Goal: Answer question/provide support: Share knowledge or assist other users

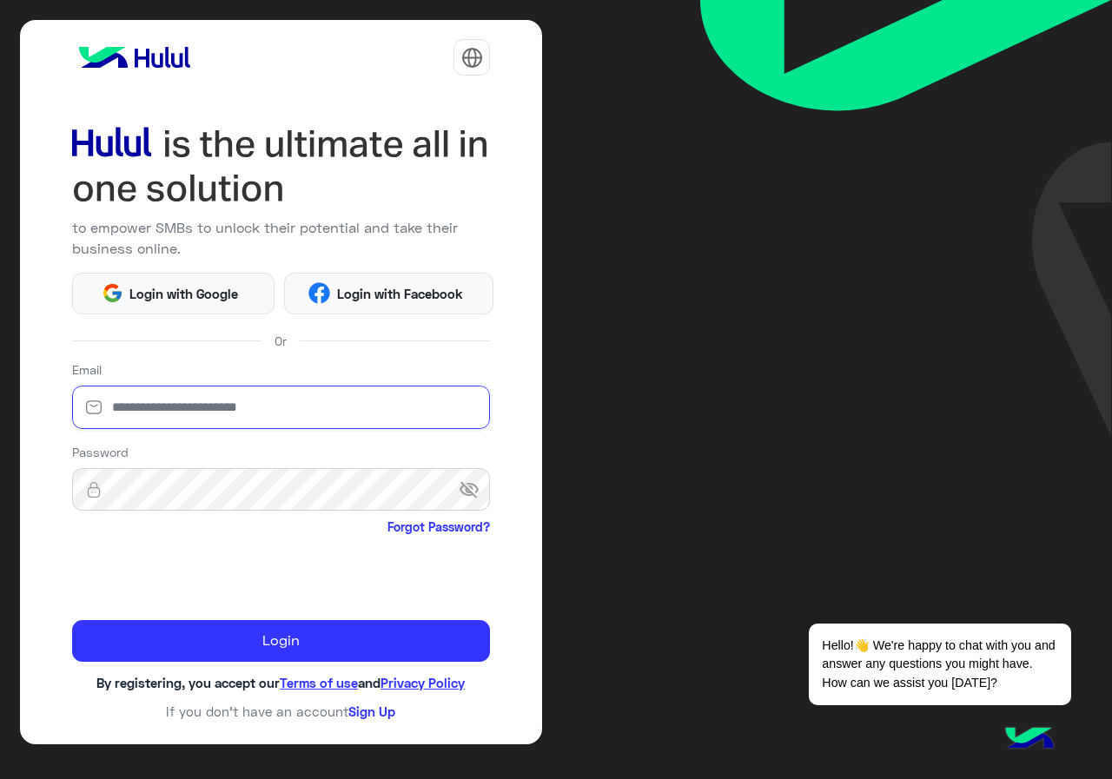
click at [318, 399] on input "email" at bounding box center [281, 407] width 419 height 43
type input "**********"
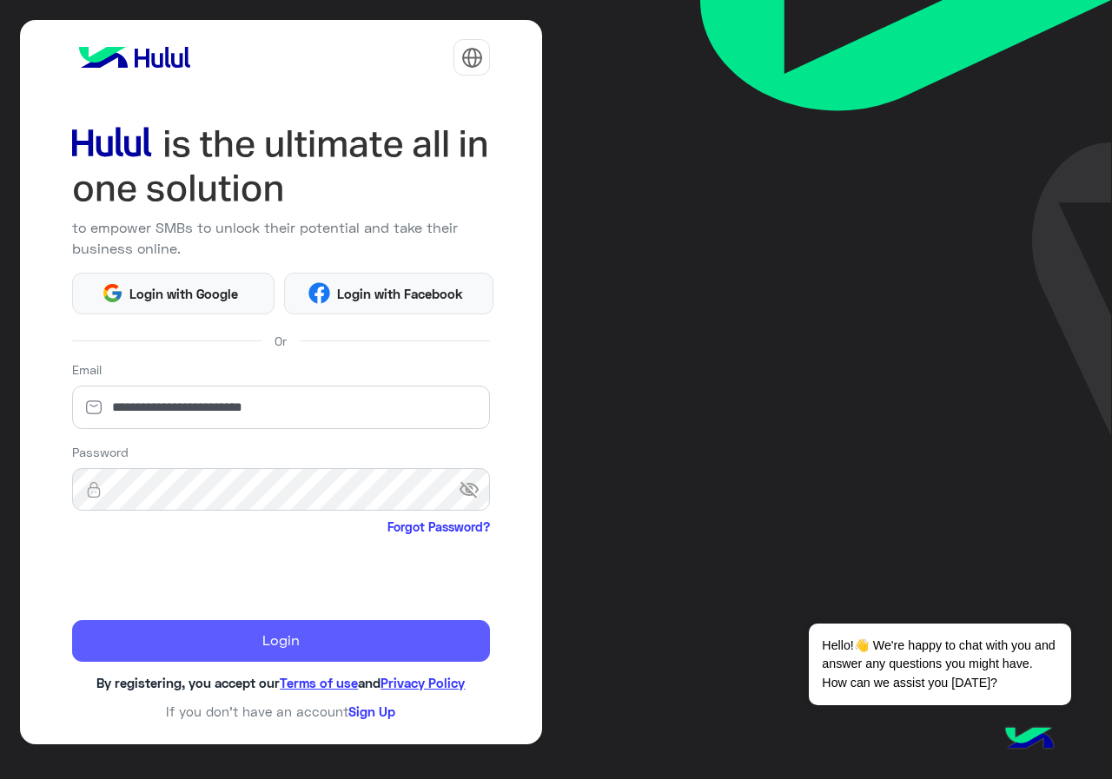
click at [155, 635] on button "Login" at bounding box center [281, 641] width 419 height 42
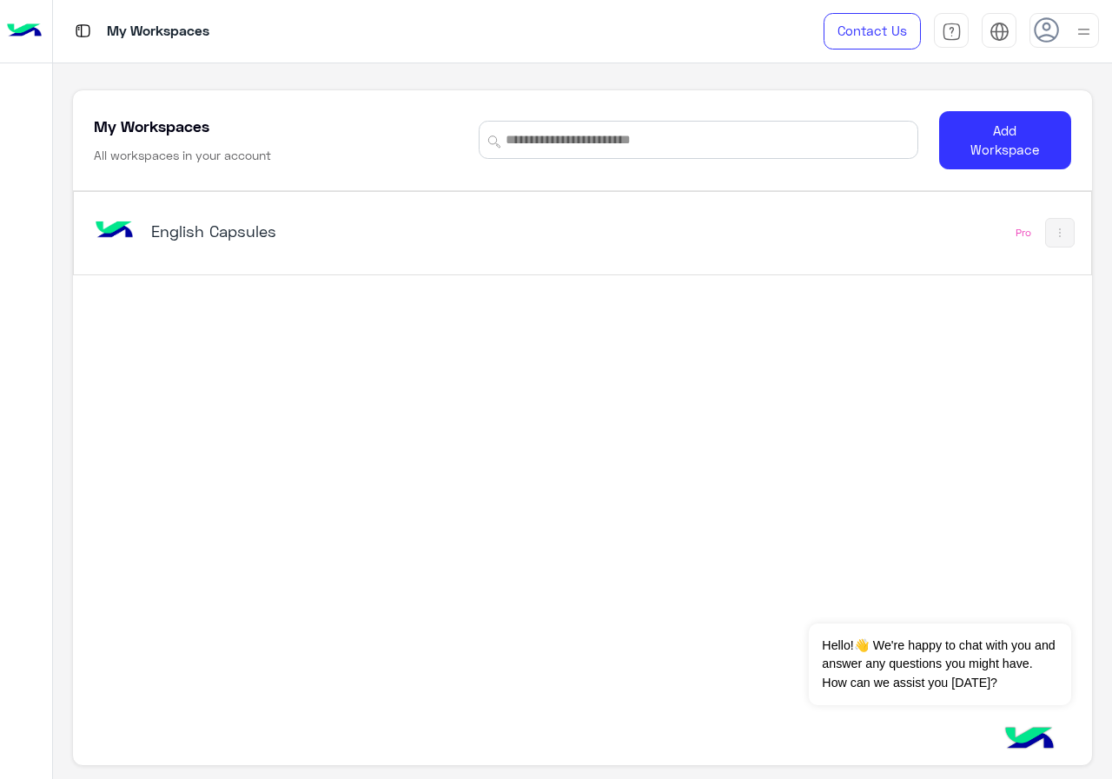
click at [307, 294] on div "English Capsules Pro" at bounding box center [582, 445] width 1018 height 508
click at [336, 244] on div "English Capsules" at bounding box center [328, 233] width 354 height 24
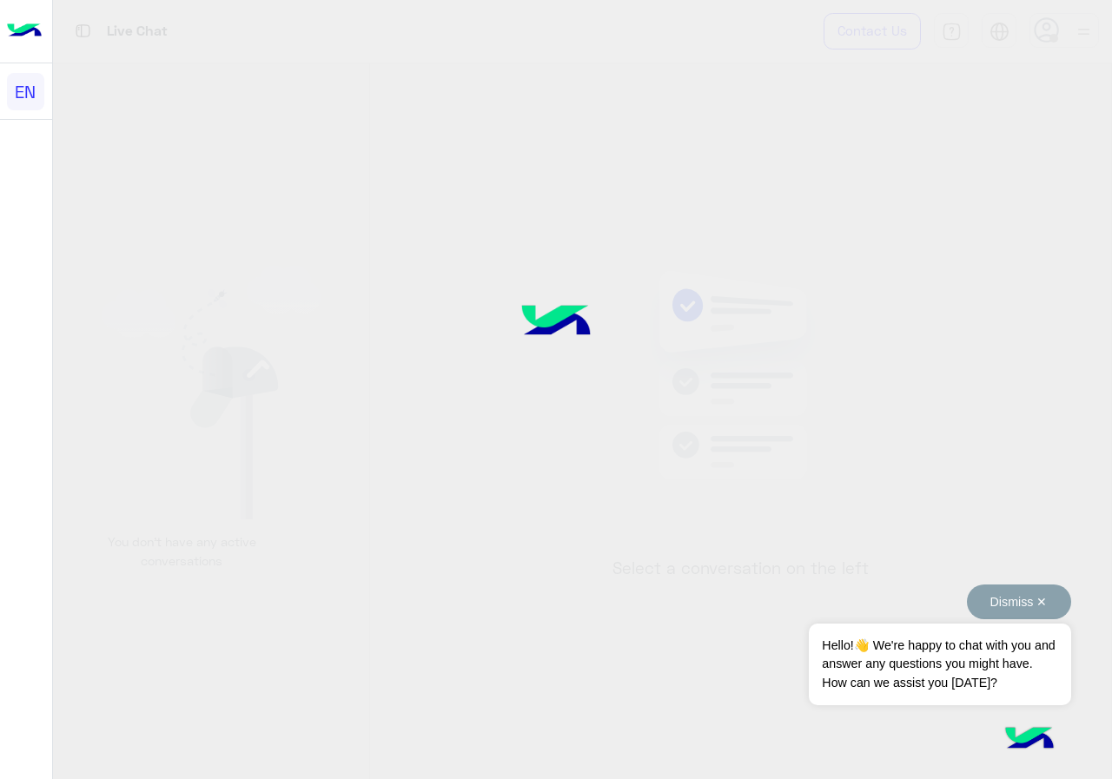
click at [1051, 596] on button "Dismiss ✕" at bounding box center [1019, 601] width 104 height 35
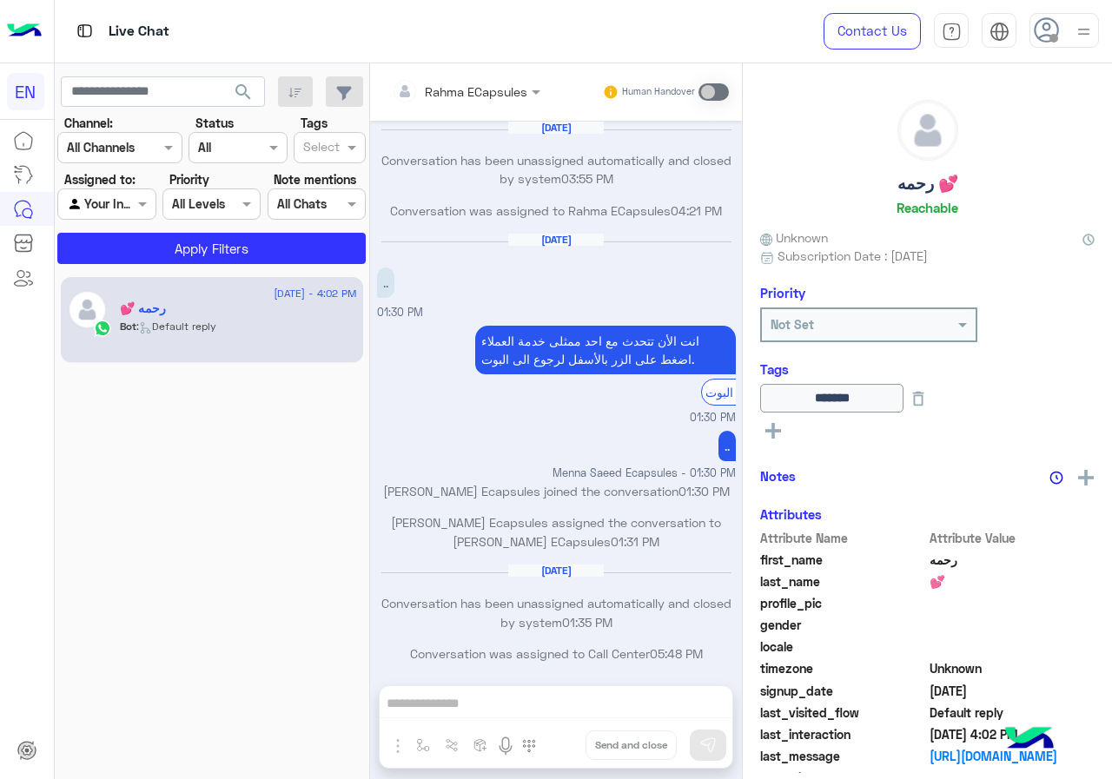
scroll to position [841, 0]
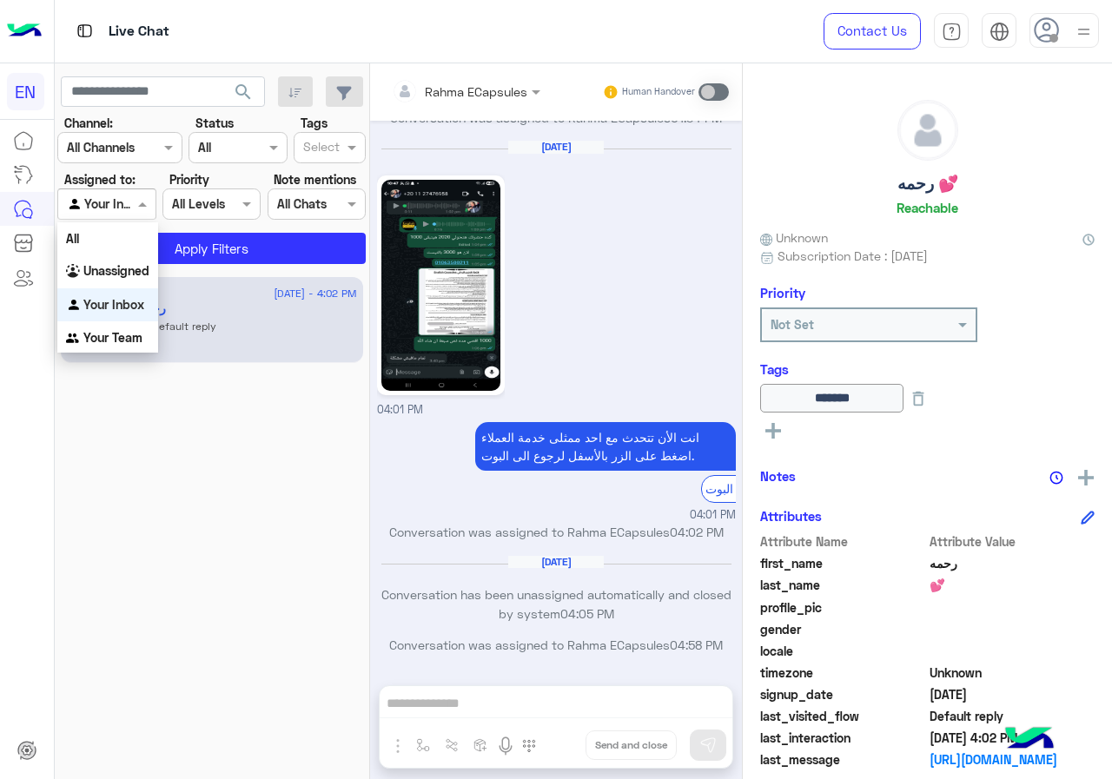
click at [107, 191] on div "Agent Filter Your Inbox" at bounding box center [106, 203] width 98 height 31
click at [129, 283] on div "Unassigned" at bounding box center [107, 271] width 101 height 34
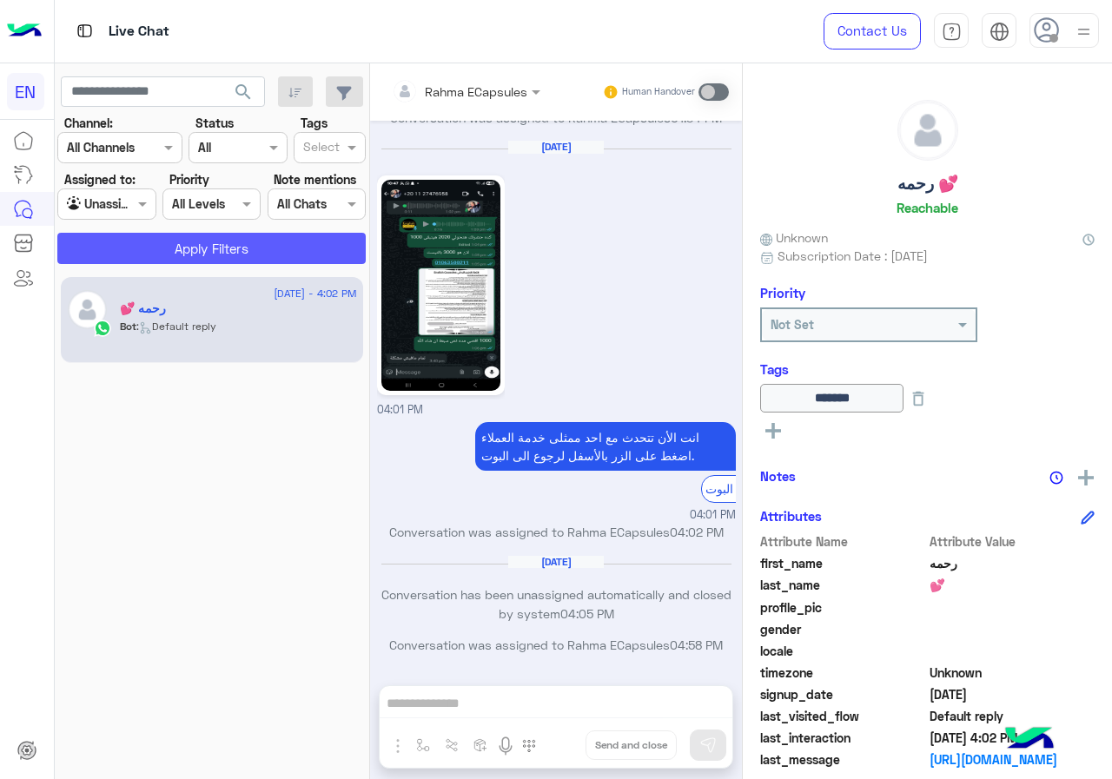
click at [144, 257] on button "Apply Filters" at bounding box center [211, 248] width 308 height 31
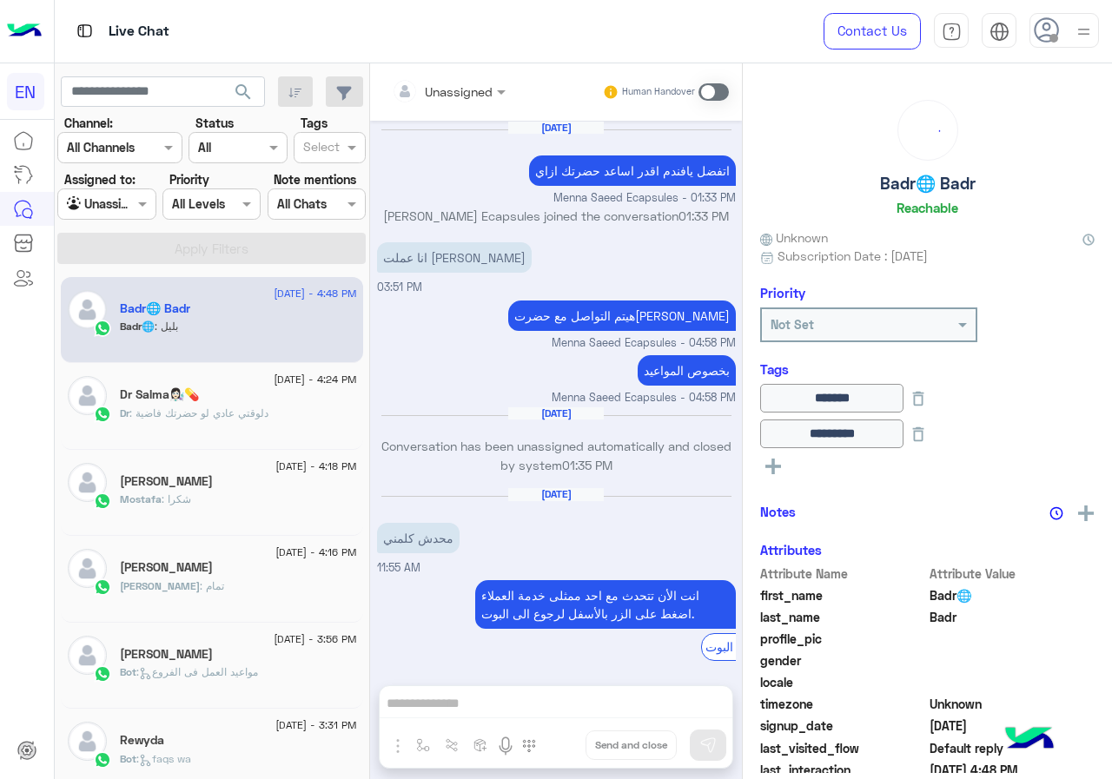
scroll to position [781, 0]
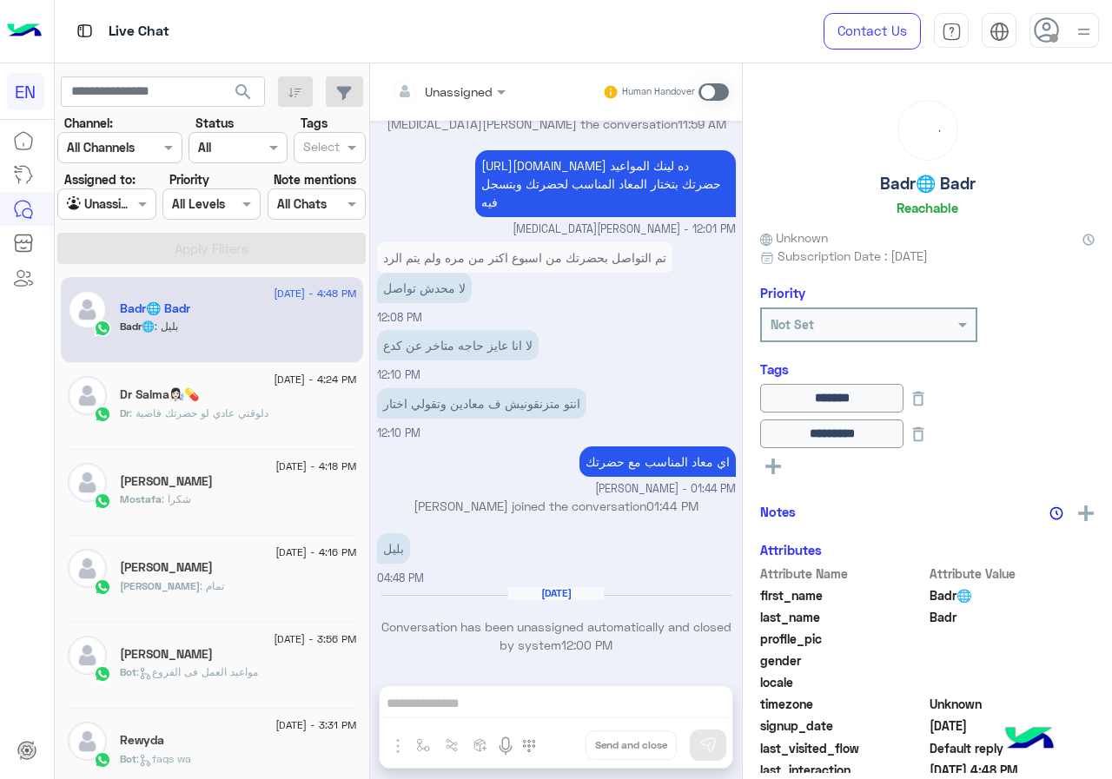
click at [459, 712] on div "Unassigned Human Handover Aug 9, 2025 اتفضل يافندم اقدر اساعد حضرتك ازاي Menna …" at bounding box center [556, 424] width 372 height 722
click at [709, 92] on span at bounding box center [713, 91] width 30 height 17
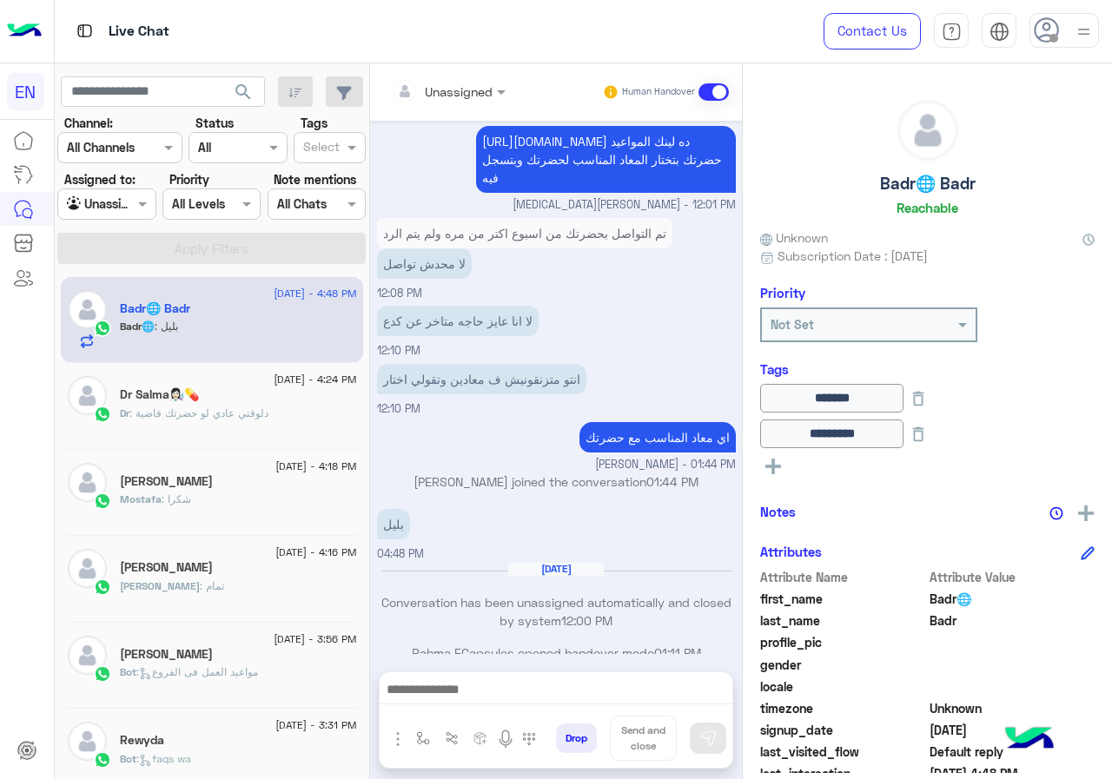
scroll to position [812, 0]
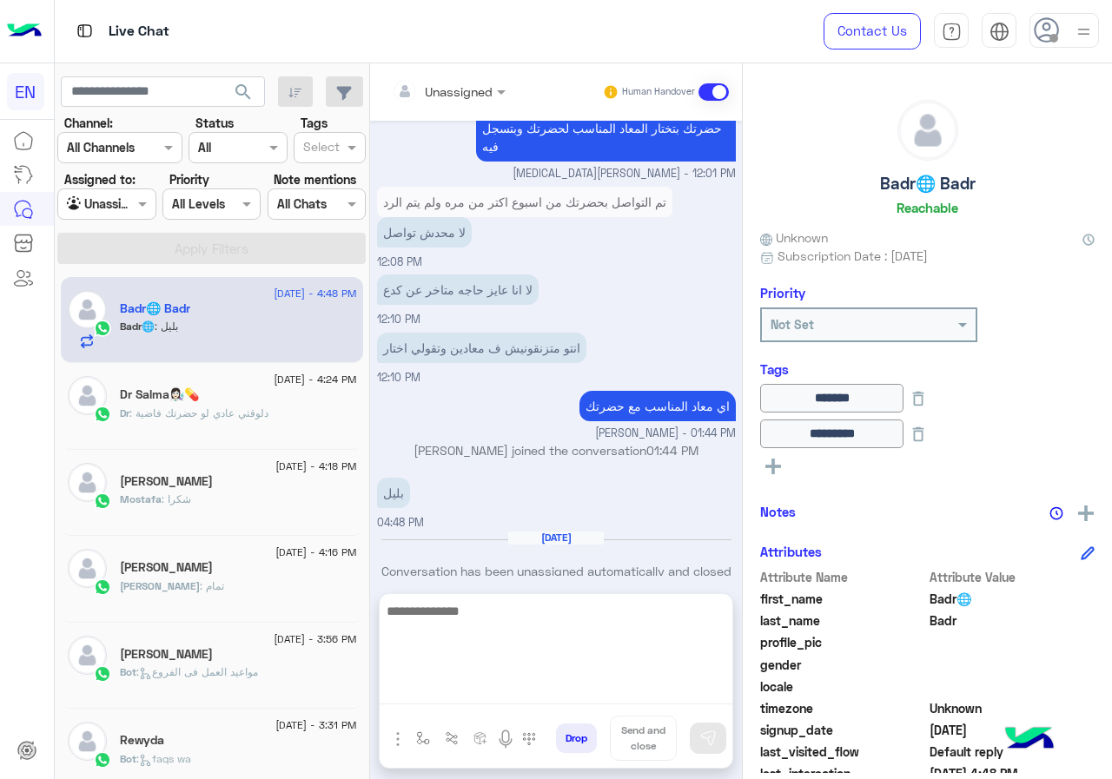
click at [485, 699] on textarea at bounding box center [555, 652] width 353 height 104
type textarea "*"
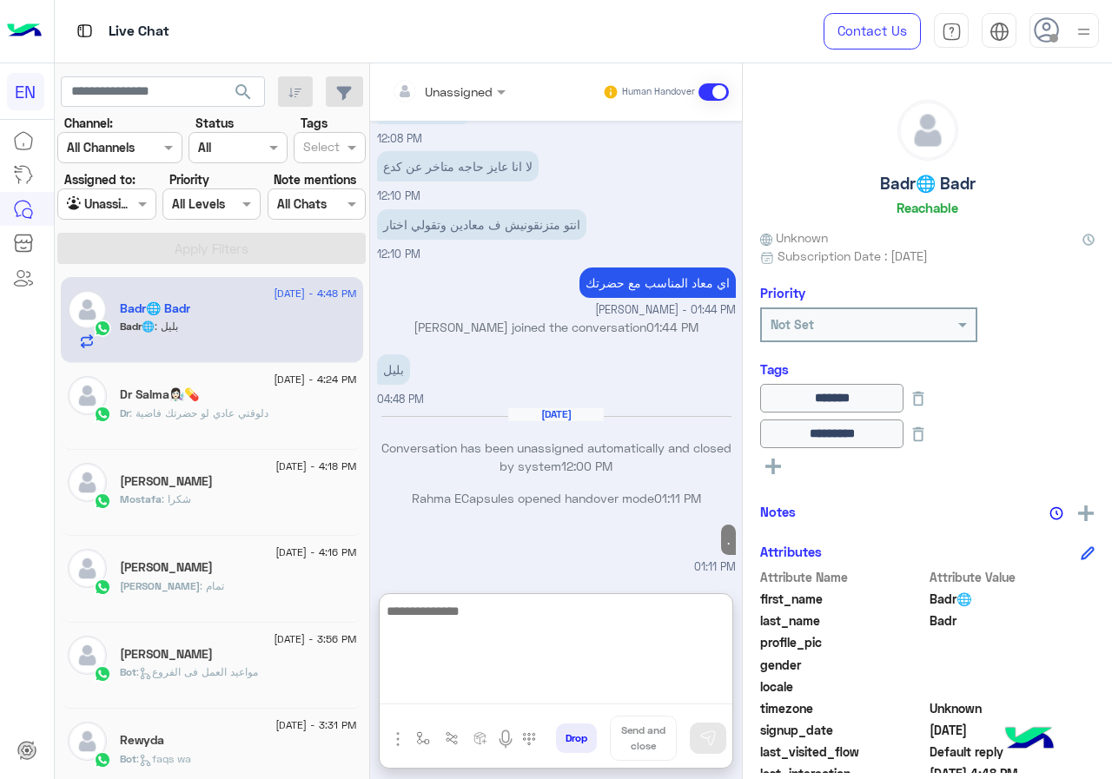
scroll to position [960, 0]
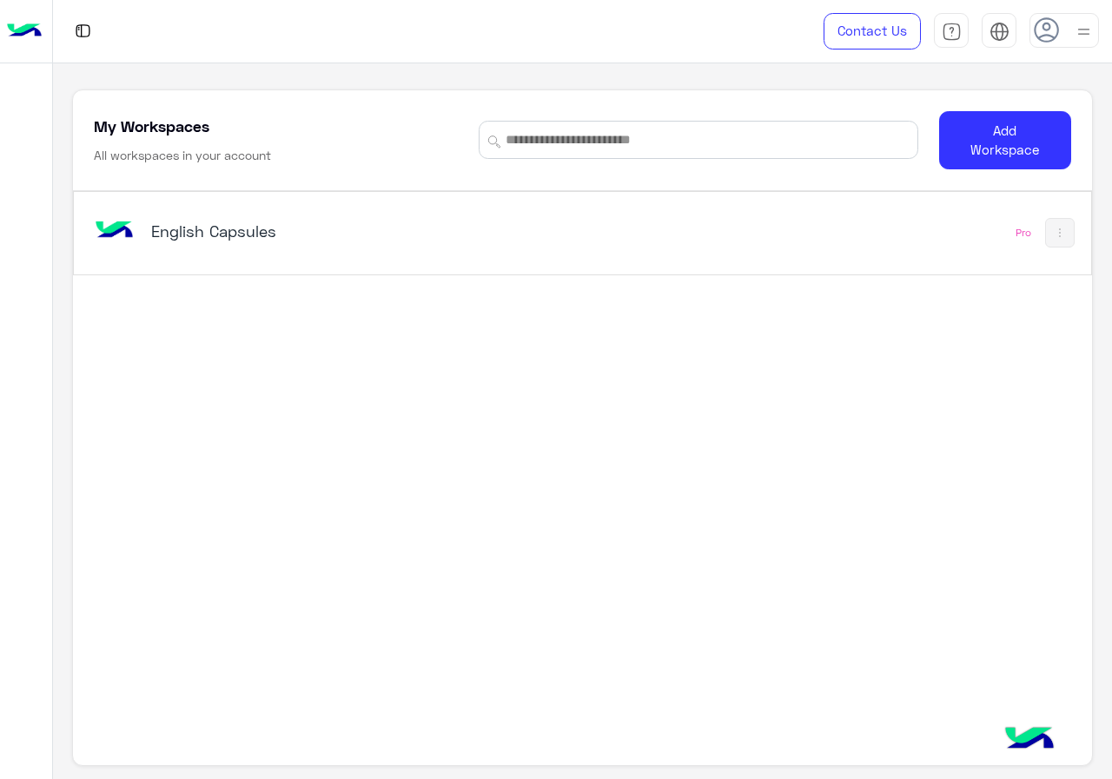
click at [363, 234] on h5 "English Capsules" at bounding box center [328, 231] width 354 height 21
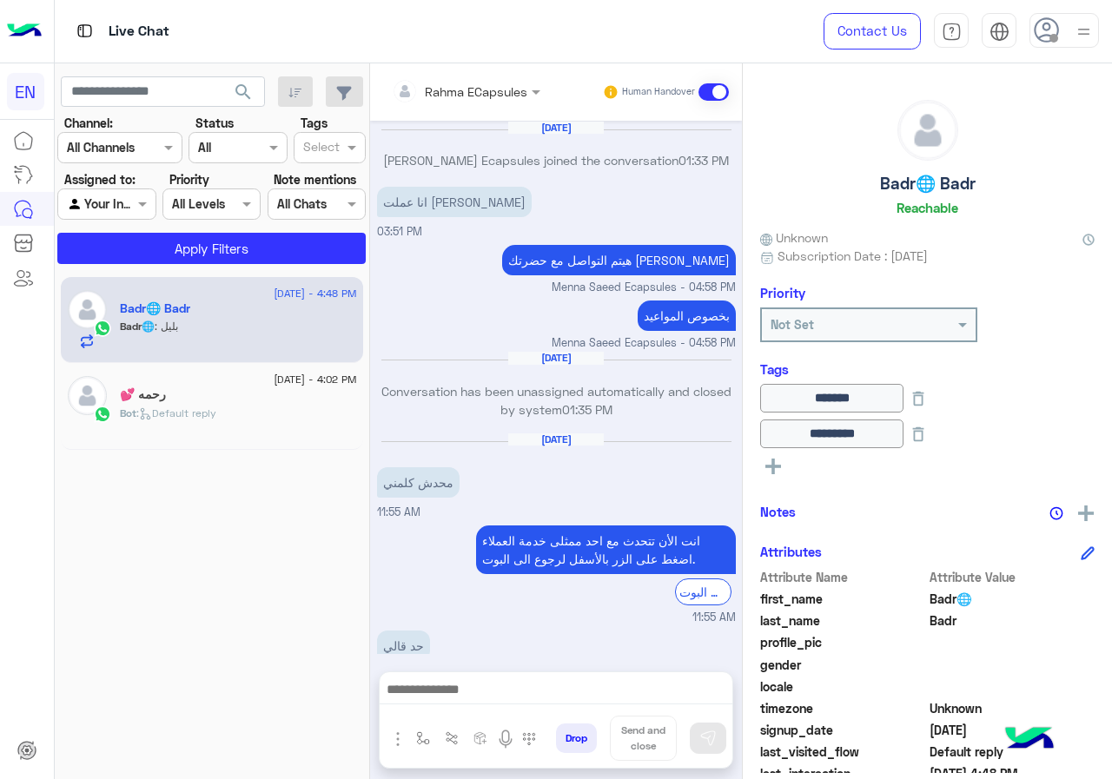
scroll to position [765, 0]
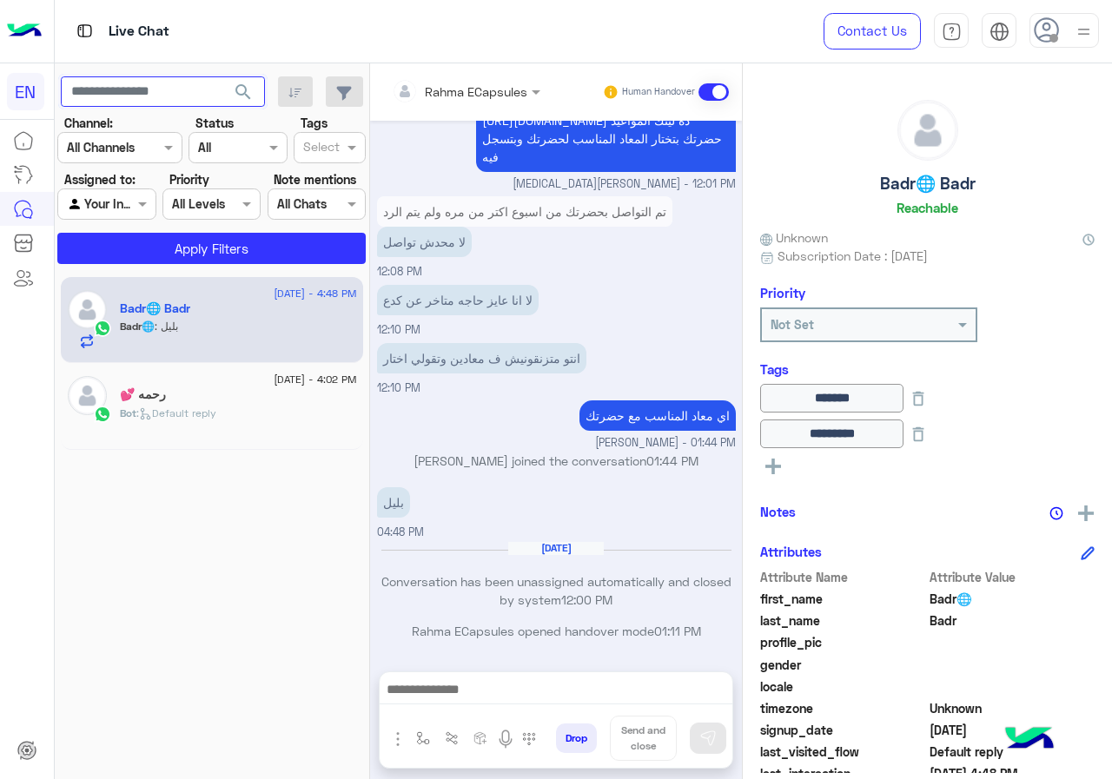
paste input "**********"
type input "**********"
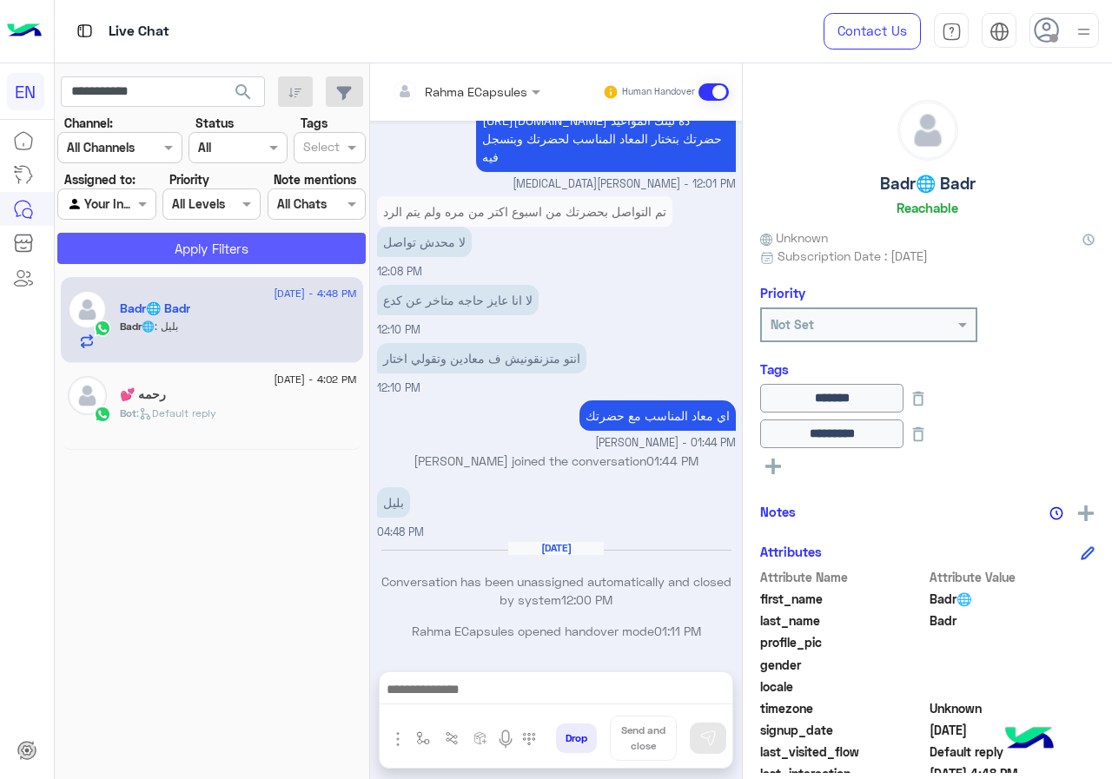
click at [178, 250] on button "Apply Filters" at bounding box center [211, 248] width 308 height 31
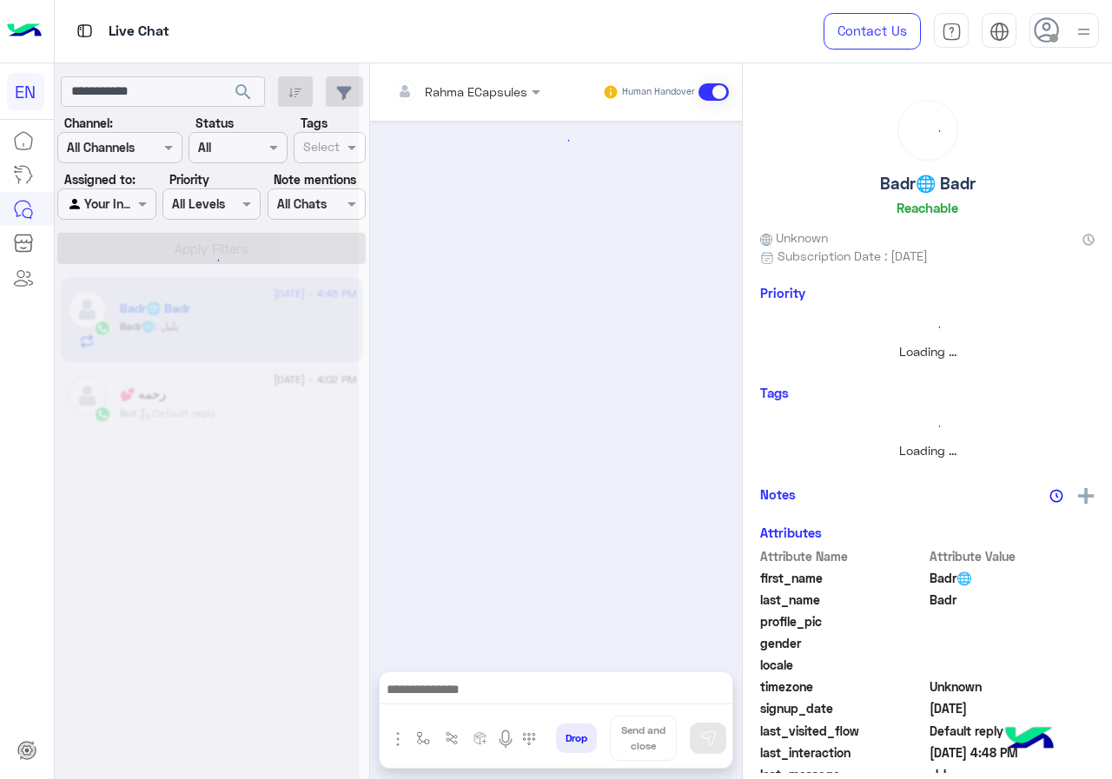
scroll to position [0, 0]
click at [127, 201] on div at bounding box center [207, 396] width 304 height 779
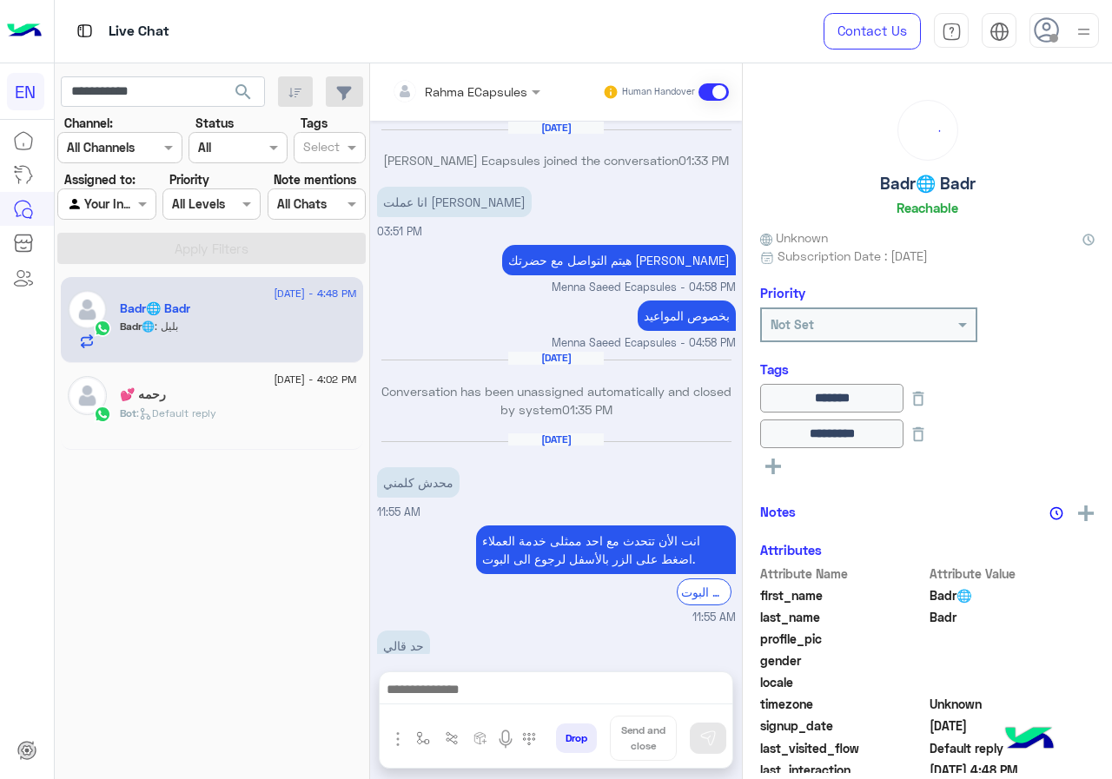
scroll to position [765, 0]
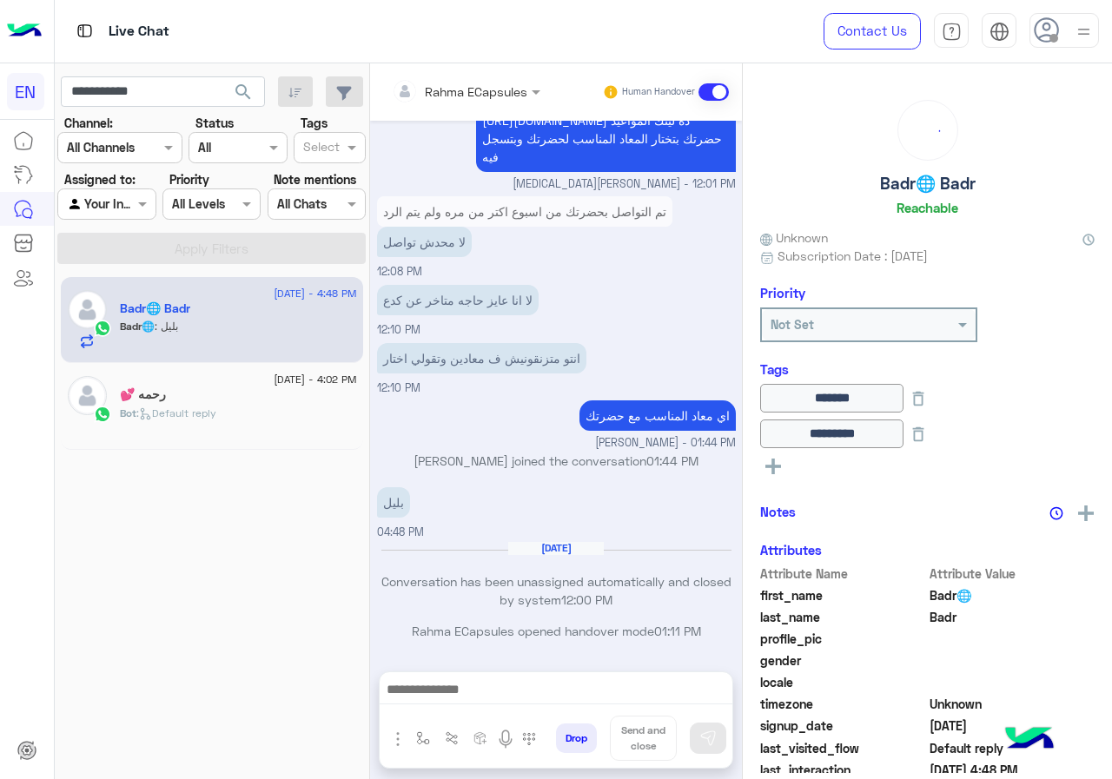
click at [127, 209] on div at bounding box center [106, 204] width 96 height 20
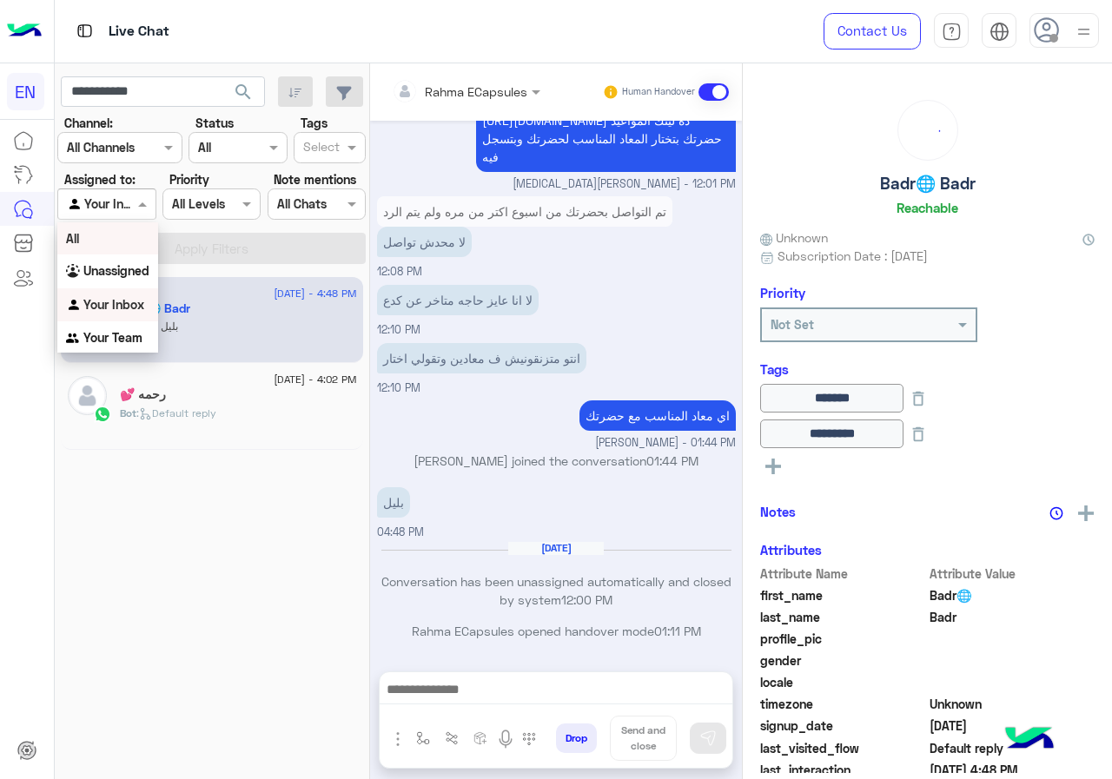
click at [127, 252] on div "All" at bounding box center [107, 238] width 101 height 32
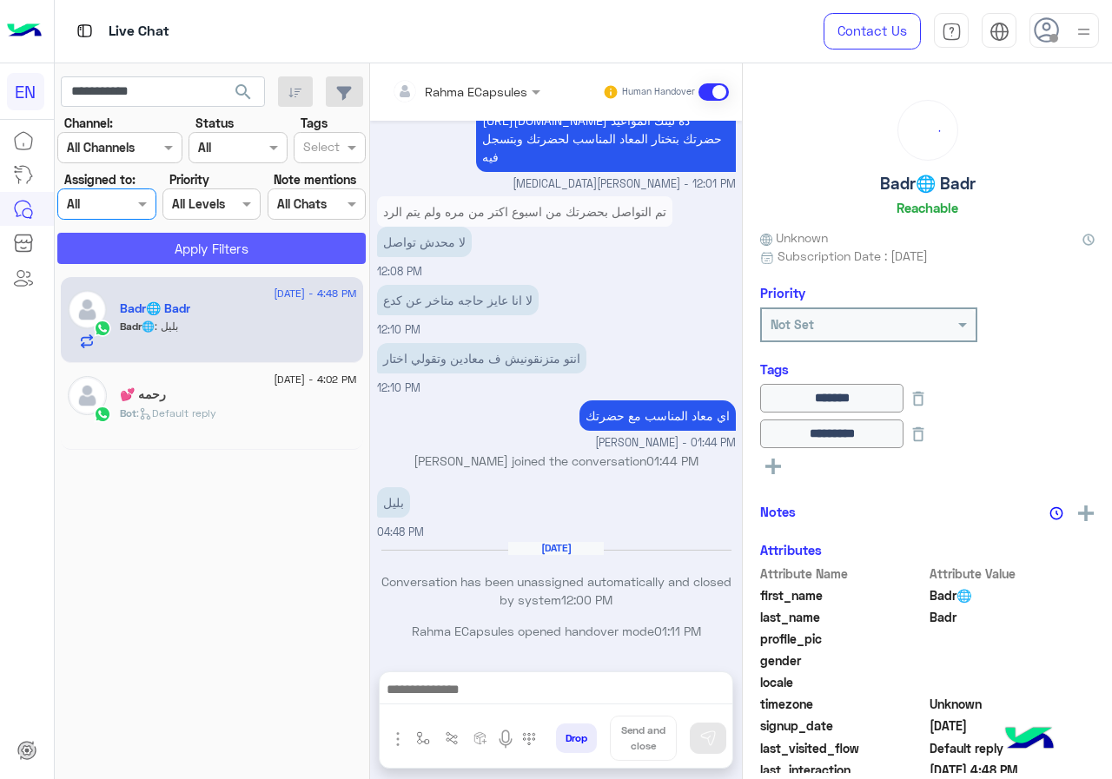
click at [136, 238] on button "Apply Filters" at bounding box center [211, 248] width 308 height 31
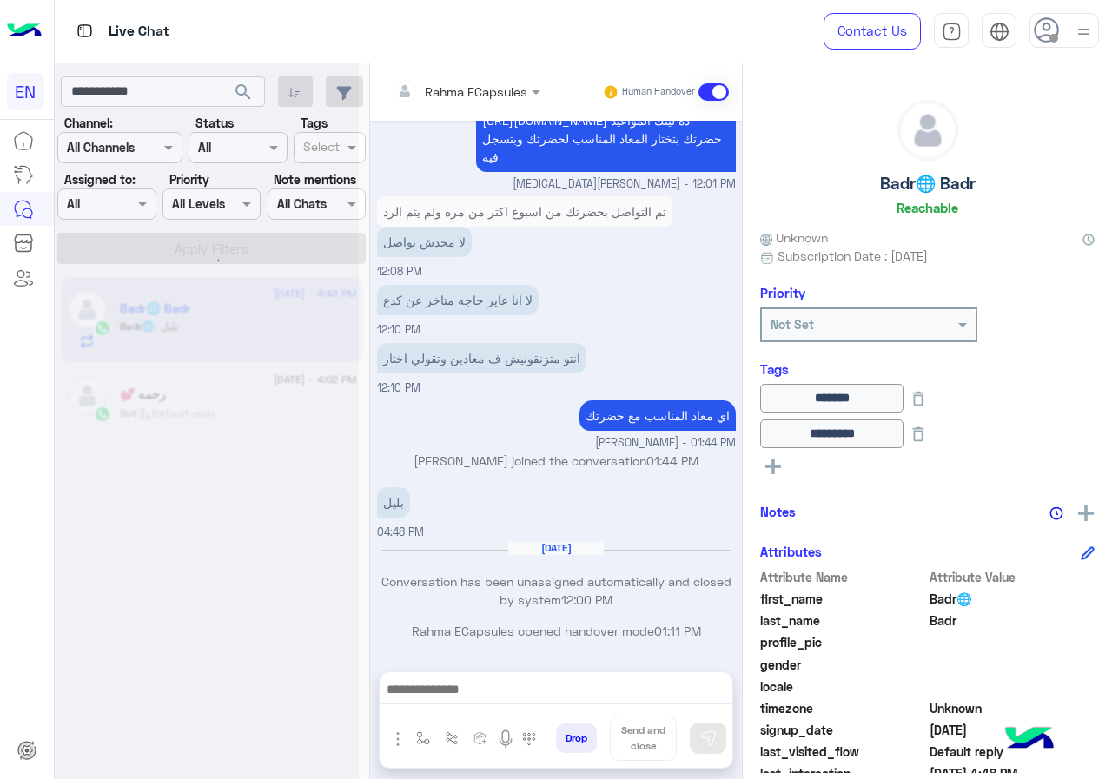
click at [239, 85] on div at bounding box center [207, 396] width 304 height 779
click at [242, 89] on div at bounding box center [207, 396] width 304 height 779
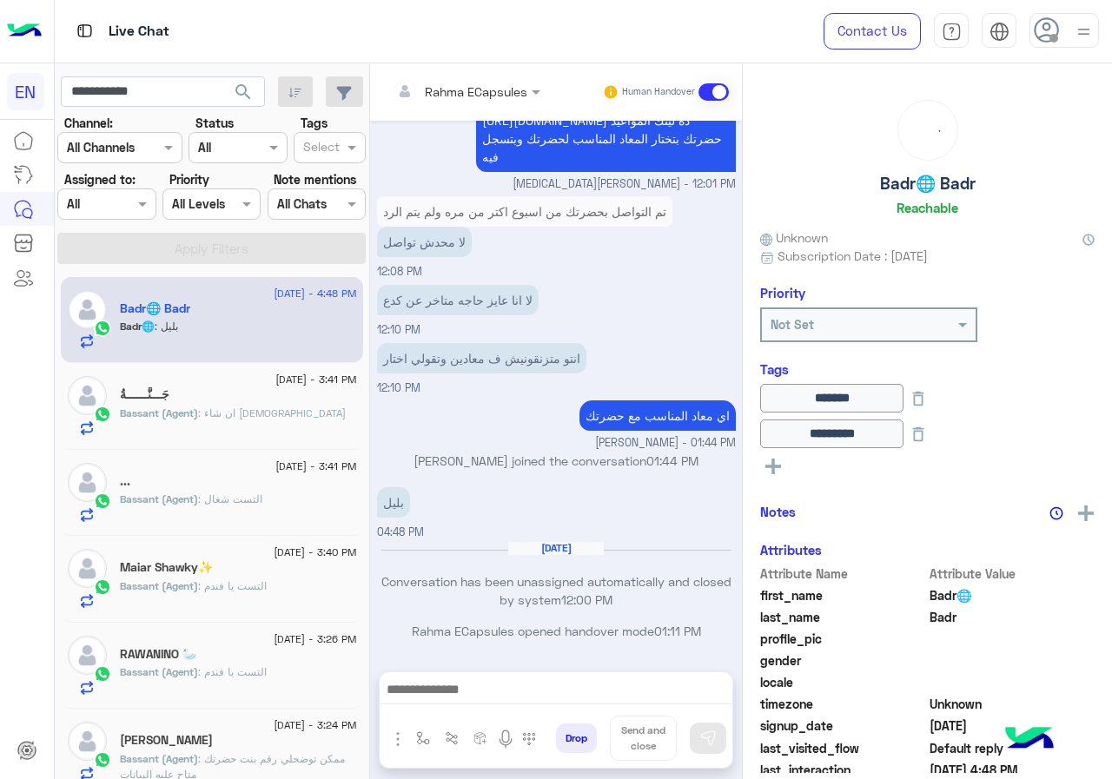
click at [242, 89] on span "search" at bounding box center [243, 92] width 21 height 21
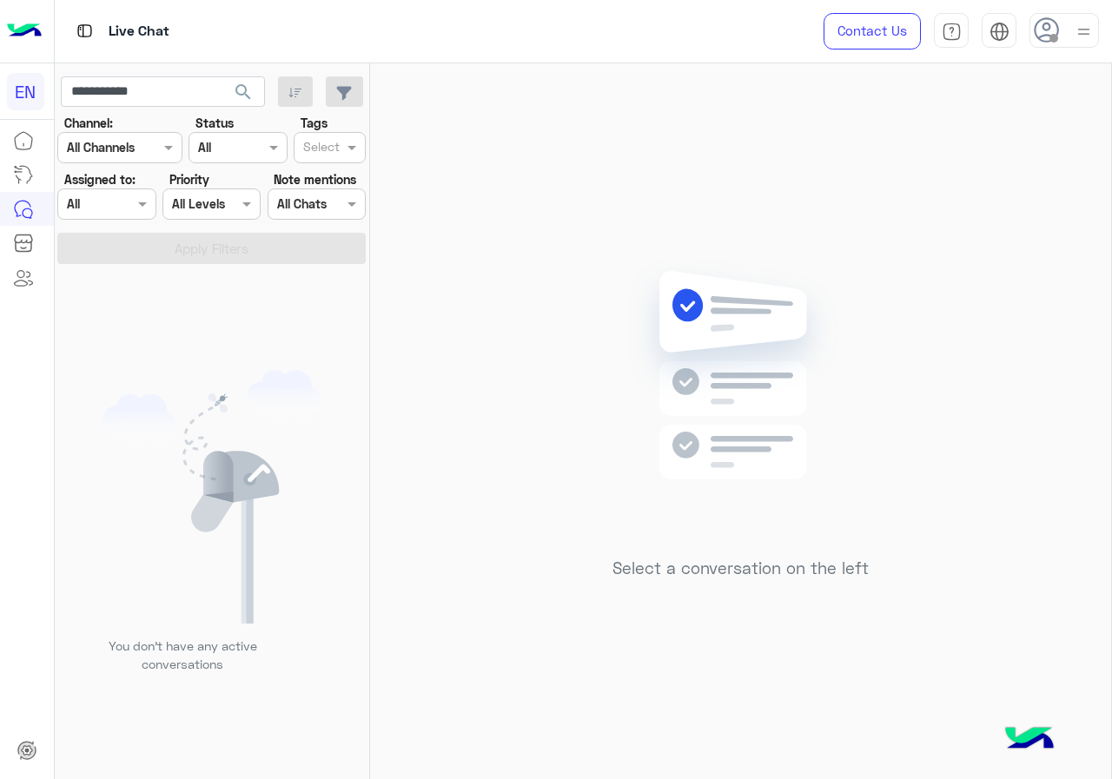
click at [156, 151] on div at bounding box center [119, 147] width 123 height 20
click at [148, 204] on div "WhatsApp" at bounding box center [119, 216] width 125 height 34
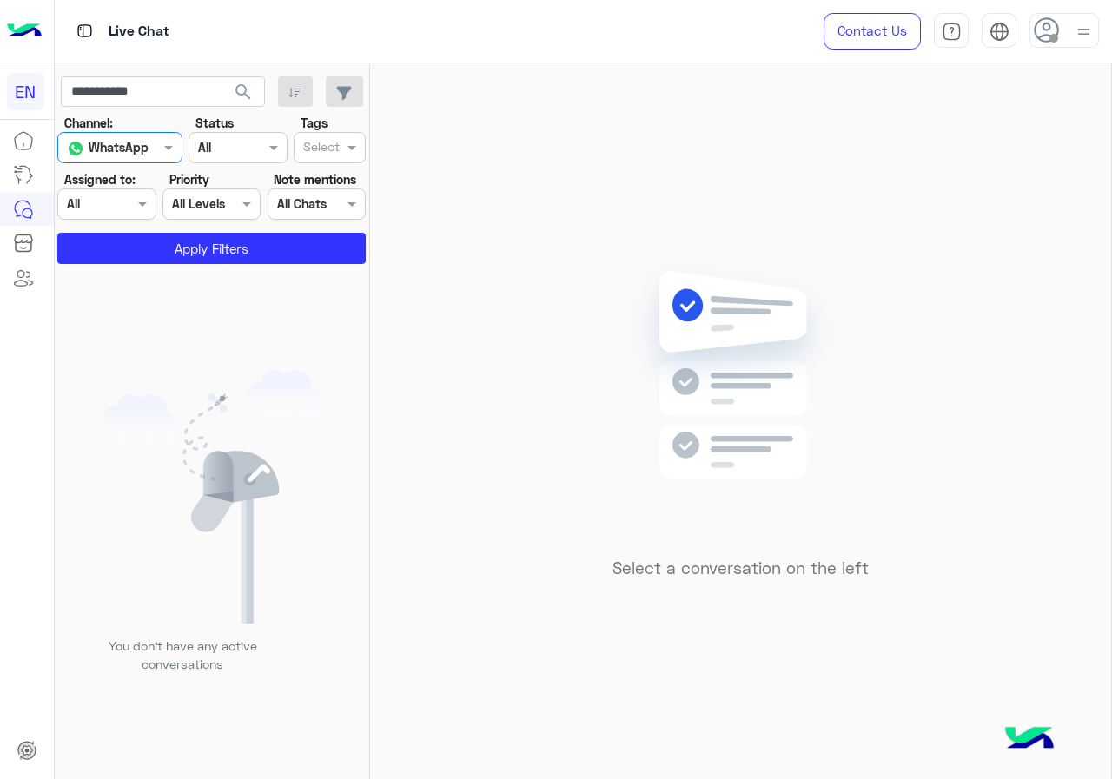
click at [150, 228] on section "Channel: Channel WhatsApp Status Channel All Tags Select Assigned to: Agent Fil…" at bounding box center [212, 189] width 289 height 150
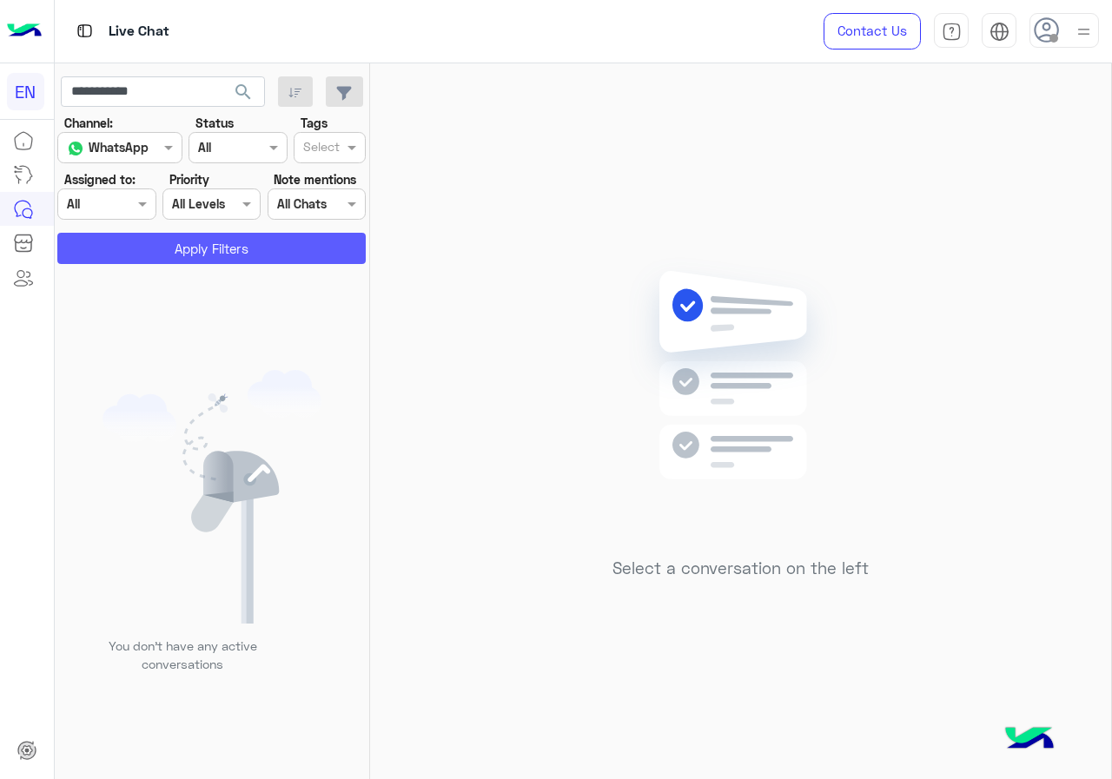
click at [149, 238] on button "Apply Filters" at bounding box center [211, 248] width 308 height 31
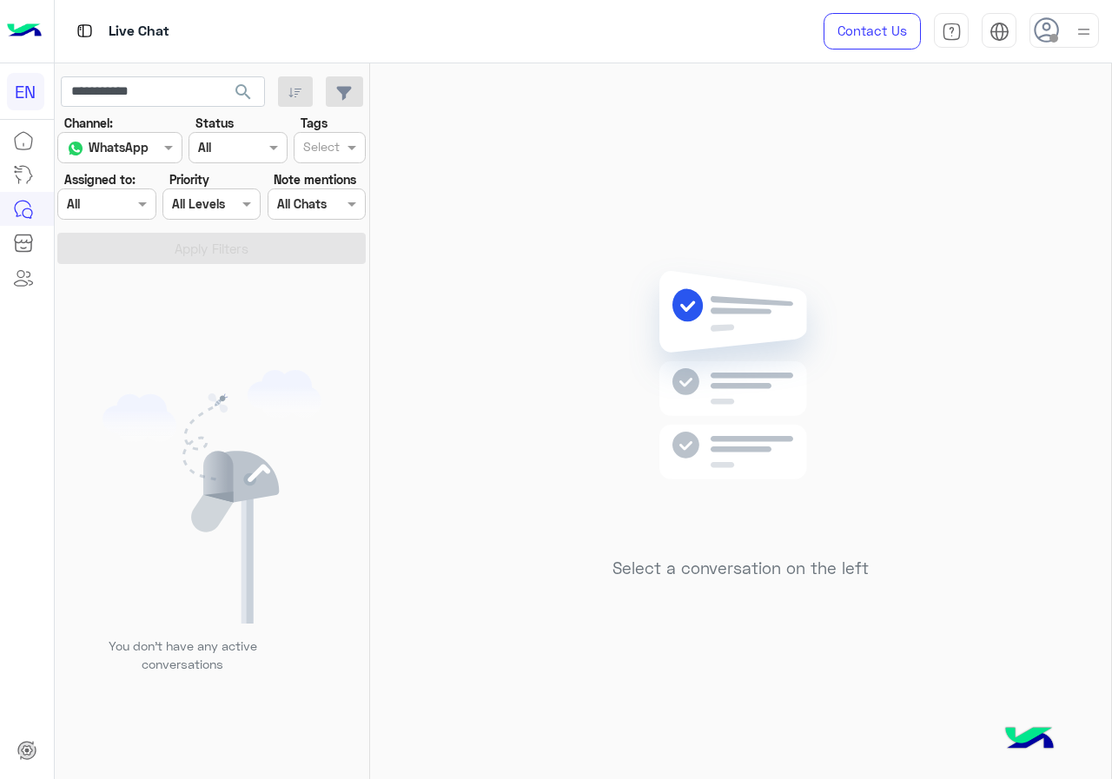
click at [115, 201] on div at bounding box center [106, 204] width 96 height 20
click at [142, 274] on b "Unassigned" at bounding box center [116, 270] width 66 height 15
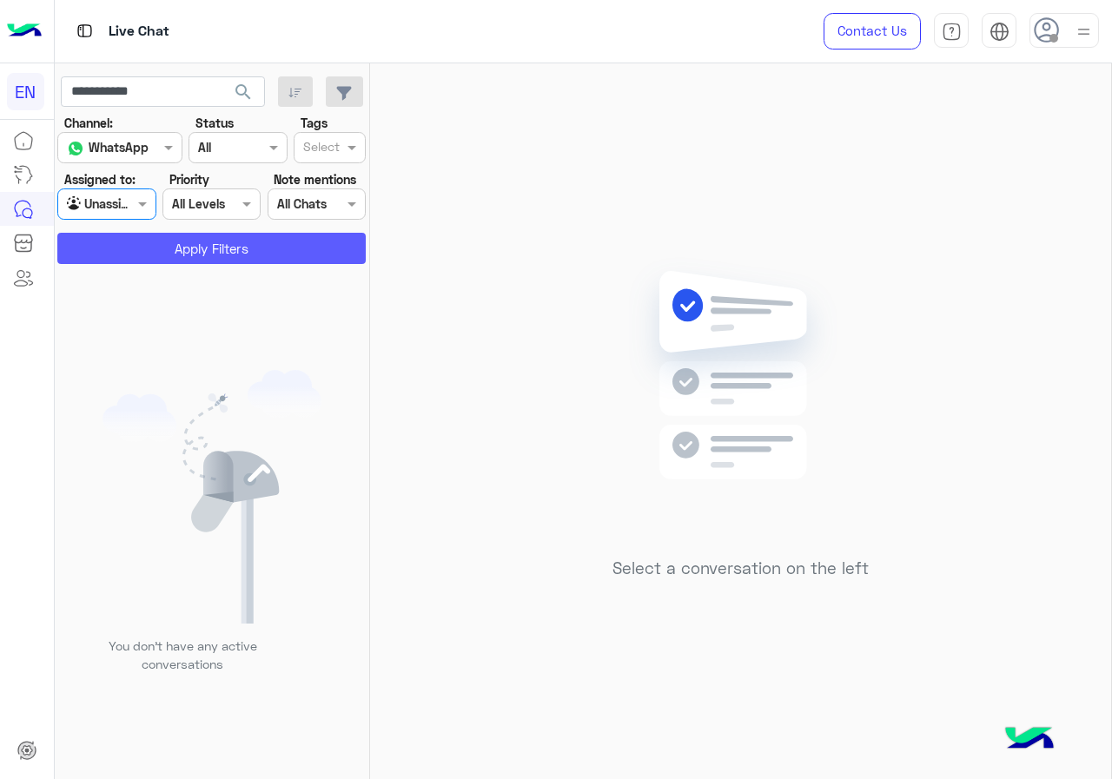
click at [151, 254] on button "Apply Filters" at bounding box center [211, 248] width 308 height 31
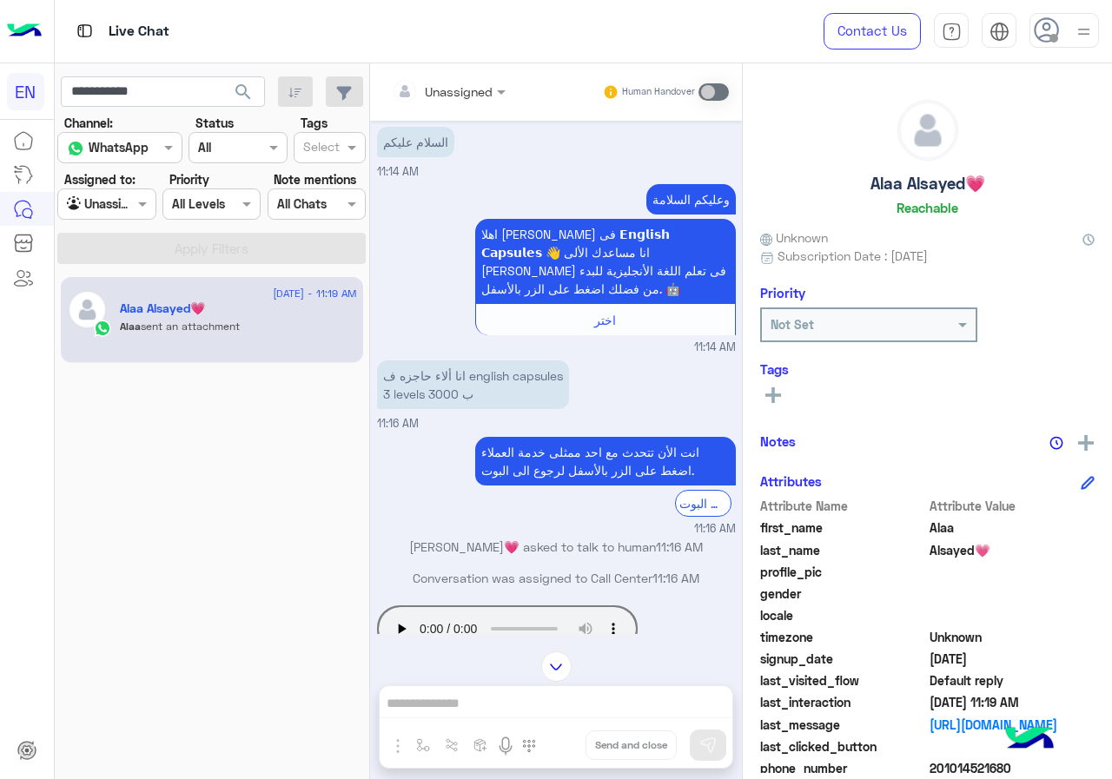
scroll to position [603, 0]
